Goal: Information Seeking & Learning: Learn about a topic

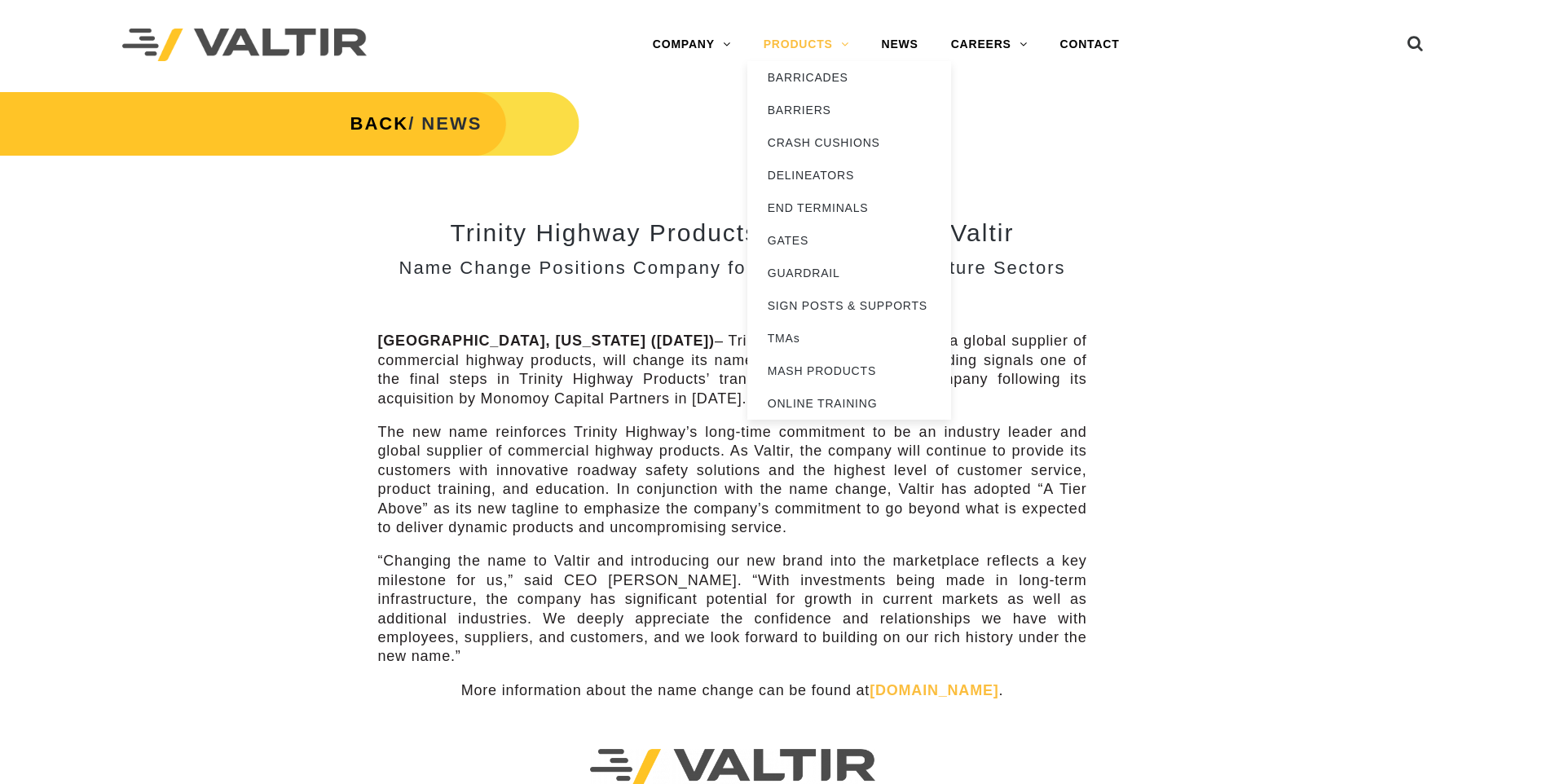
click at [811, 41] on link "PRODUCTS" at bounding box center [806, 45] width 118 height 33
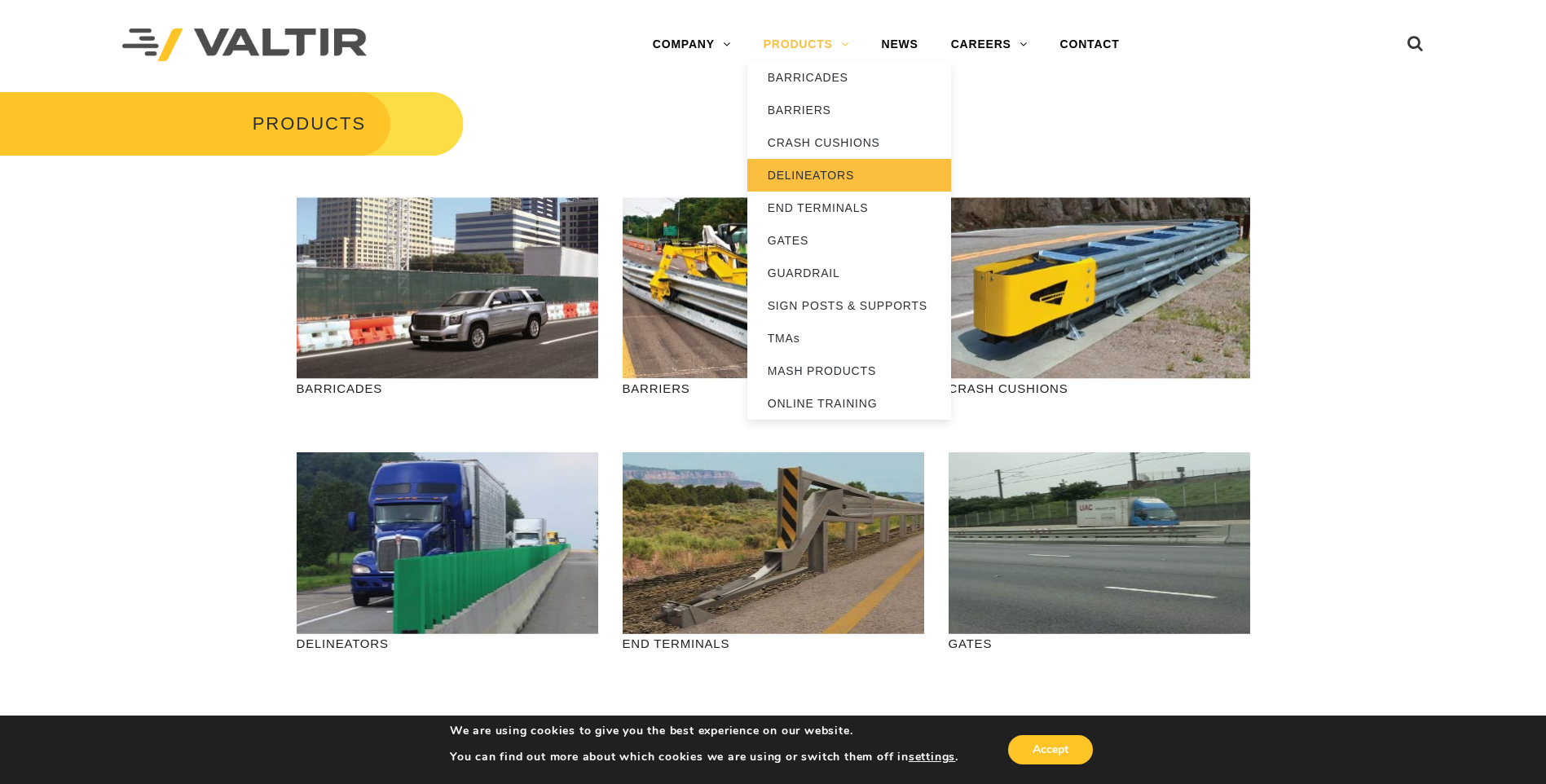
click at [840, 170] on link "DELINEATORS" at bounding box center [848, 175] width 204 height 33
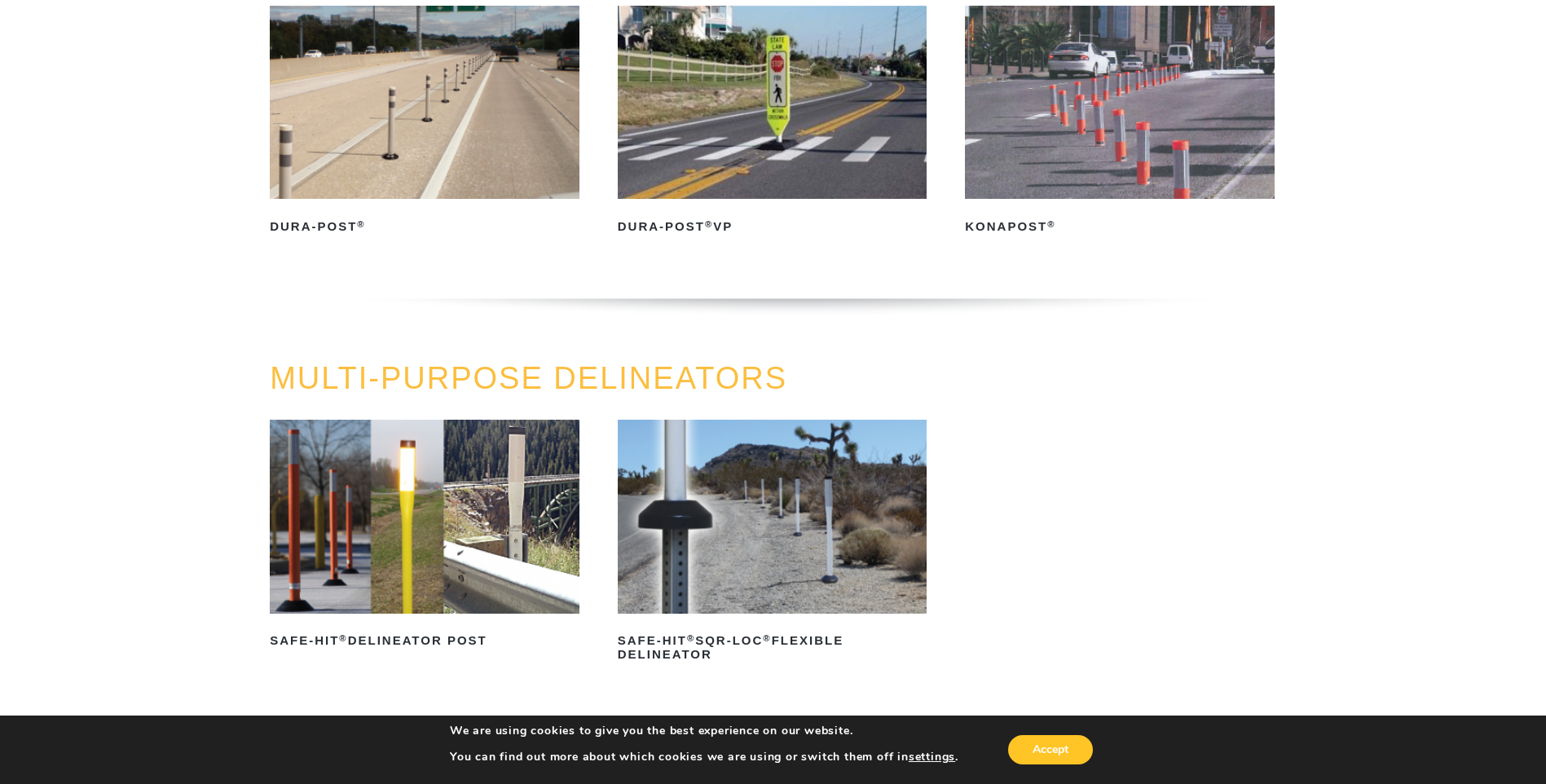
scroll to position [489, 0]
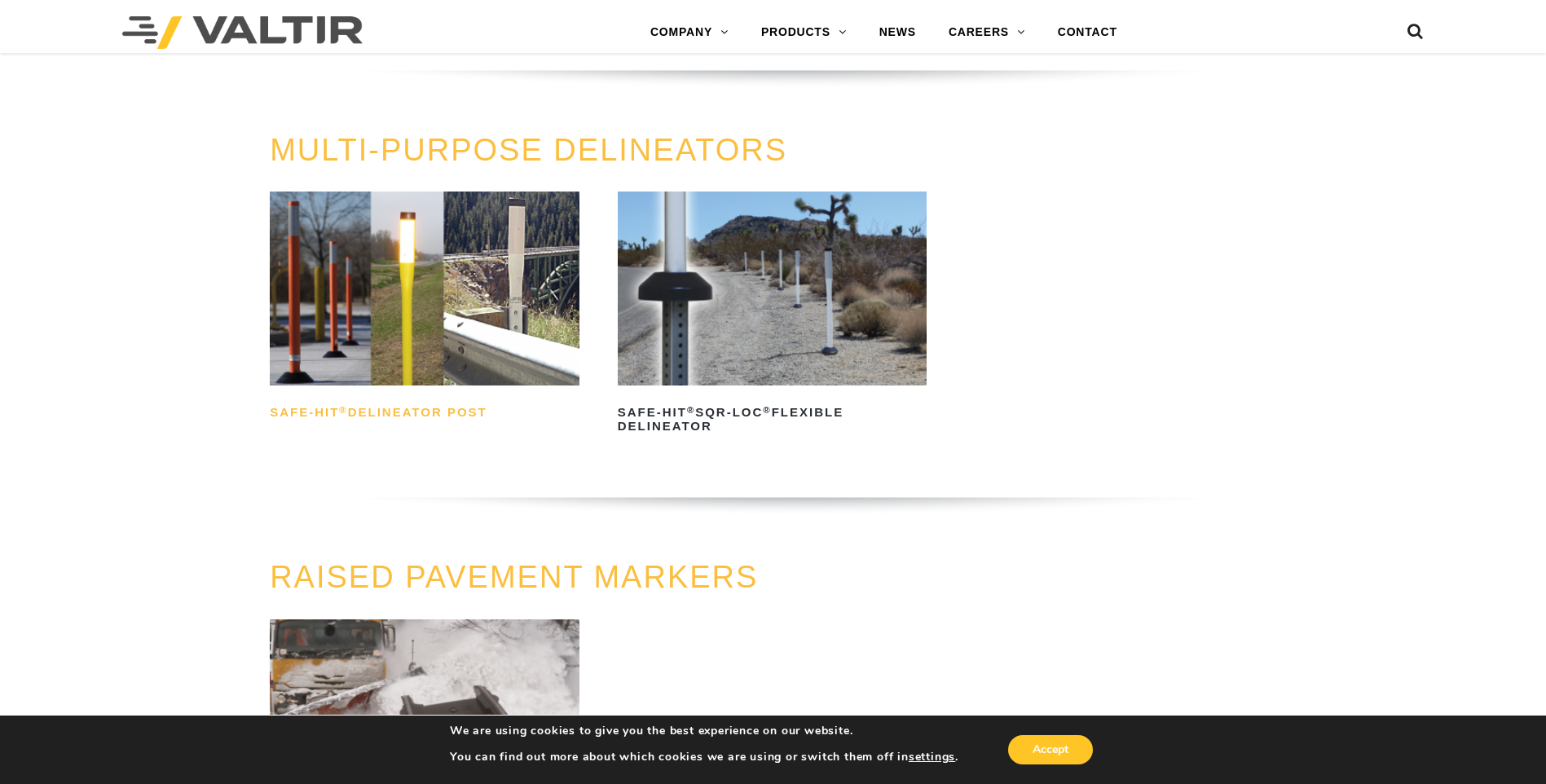
click at [406, 407] on h2 "Safe-Hit ® Delineator Post" at bounding box center [424, 413] width 310 height 26
